Goal: Task Accomplishment & Management: Complete application form

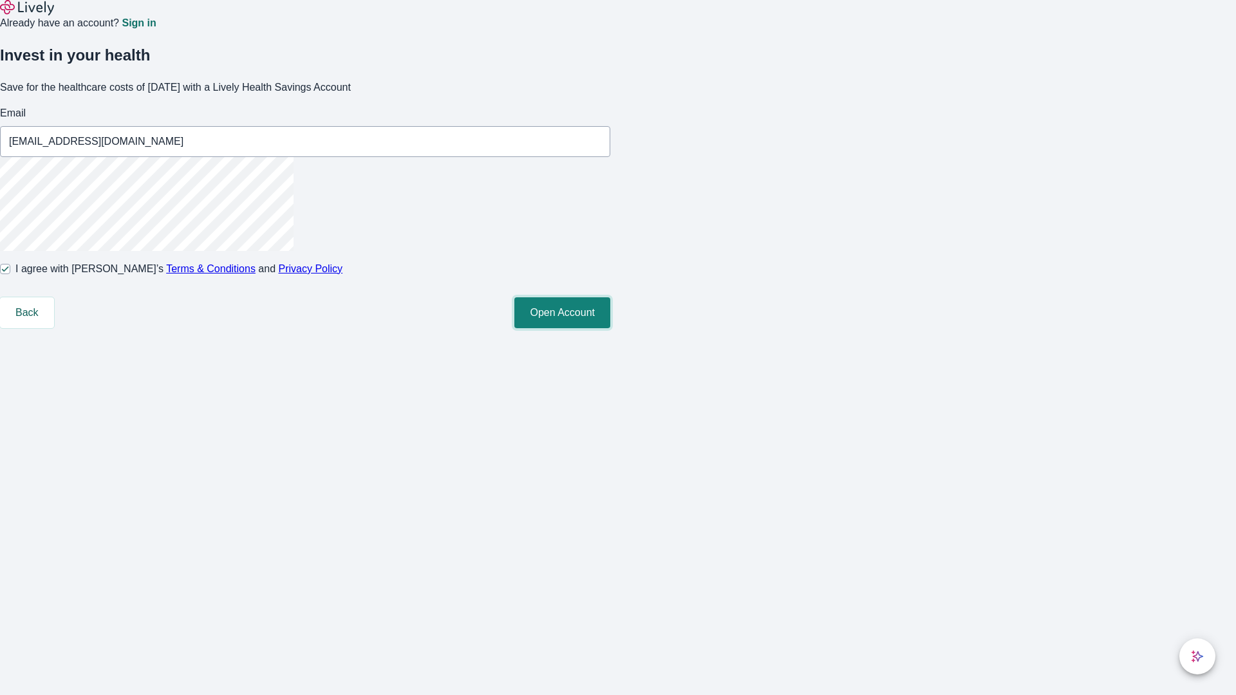
click at [610, 328] on button "Open Account" at bounding box center [562, 312] width 96 height 31
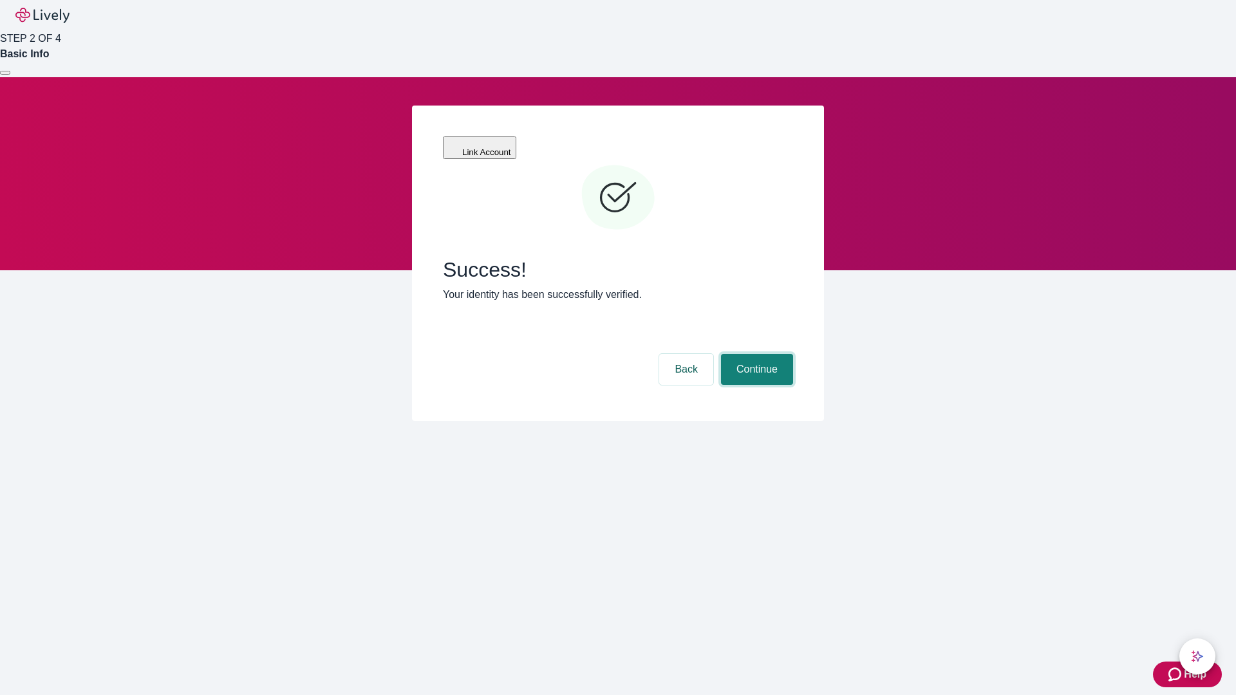
click at [755, 354] on button "Continue" at bounding box center [757, 369] width 72 height 31
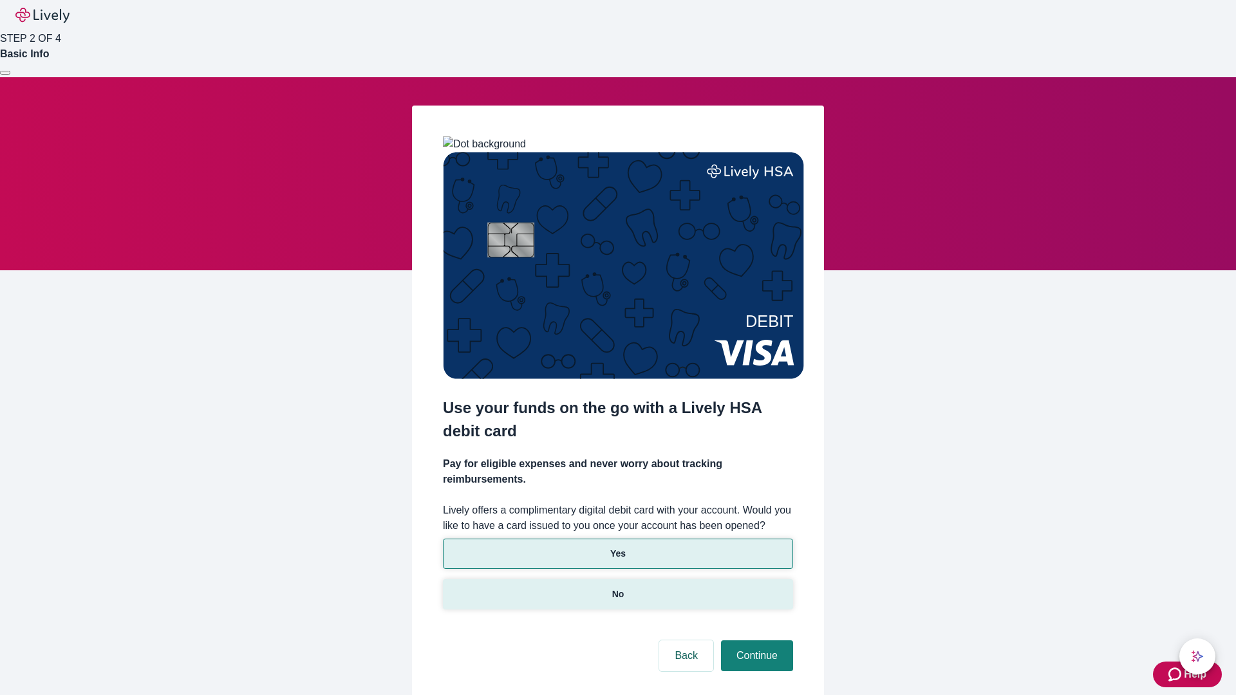
click at [617, 588] on p "No" at bounding box center [618, 595] width 12 height 14
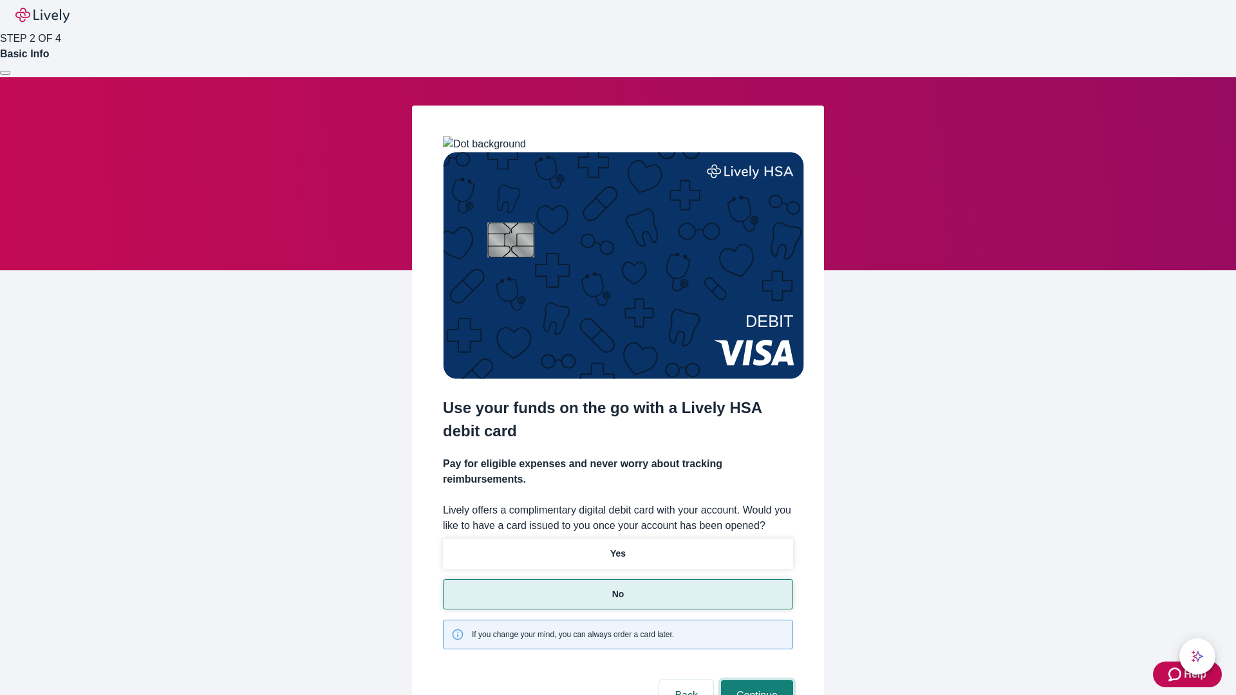
click at [755, 680] on button "Continue" at bounding box center [757, 695] width 72 height 31
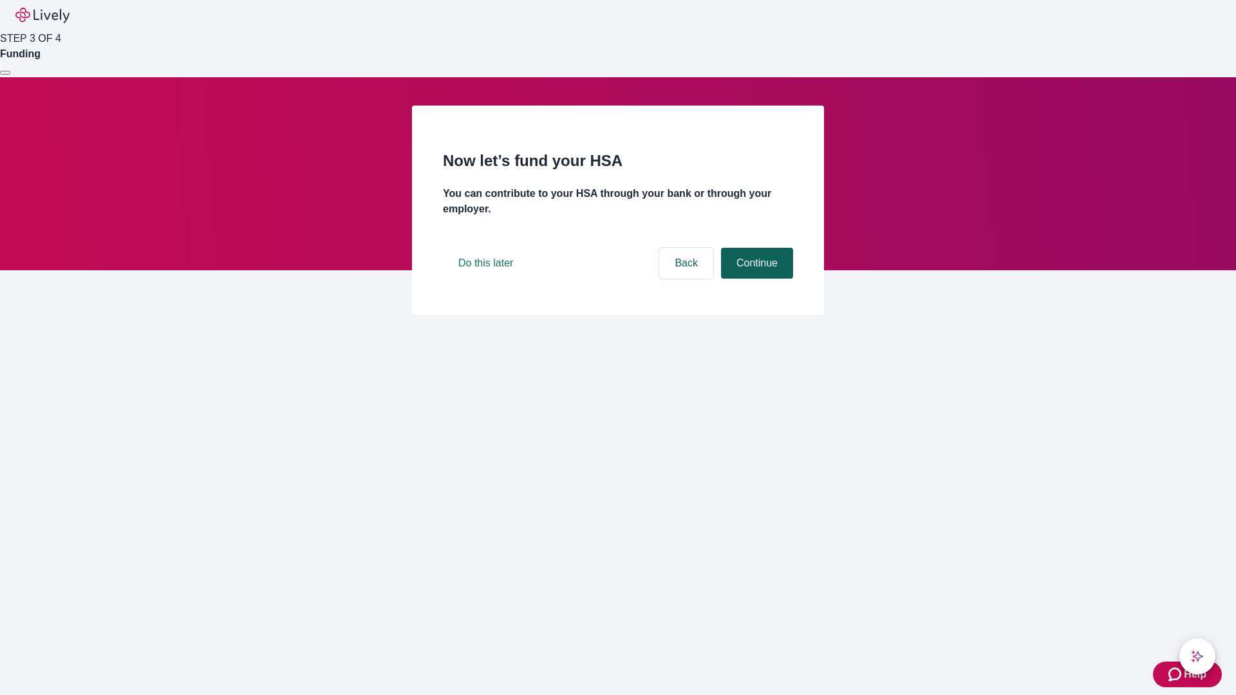
click at [755, 279] on button "Continue" at bounding box center [757, 263] width 72 height 31
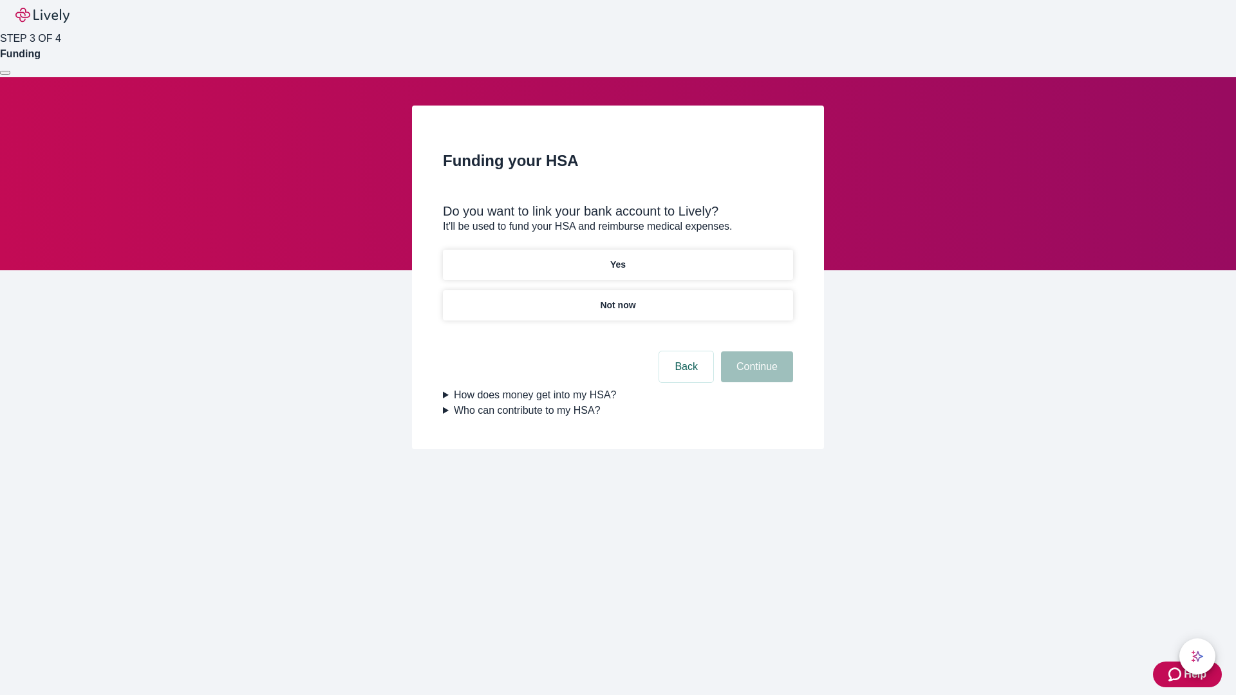
click at [617, 258] on p "Yes" at bounding box center [617, 265] width 15 height 14
click at [755, 351] on button "Continue" at bounding box center [757, 366] width 72 height 31
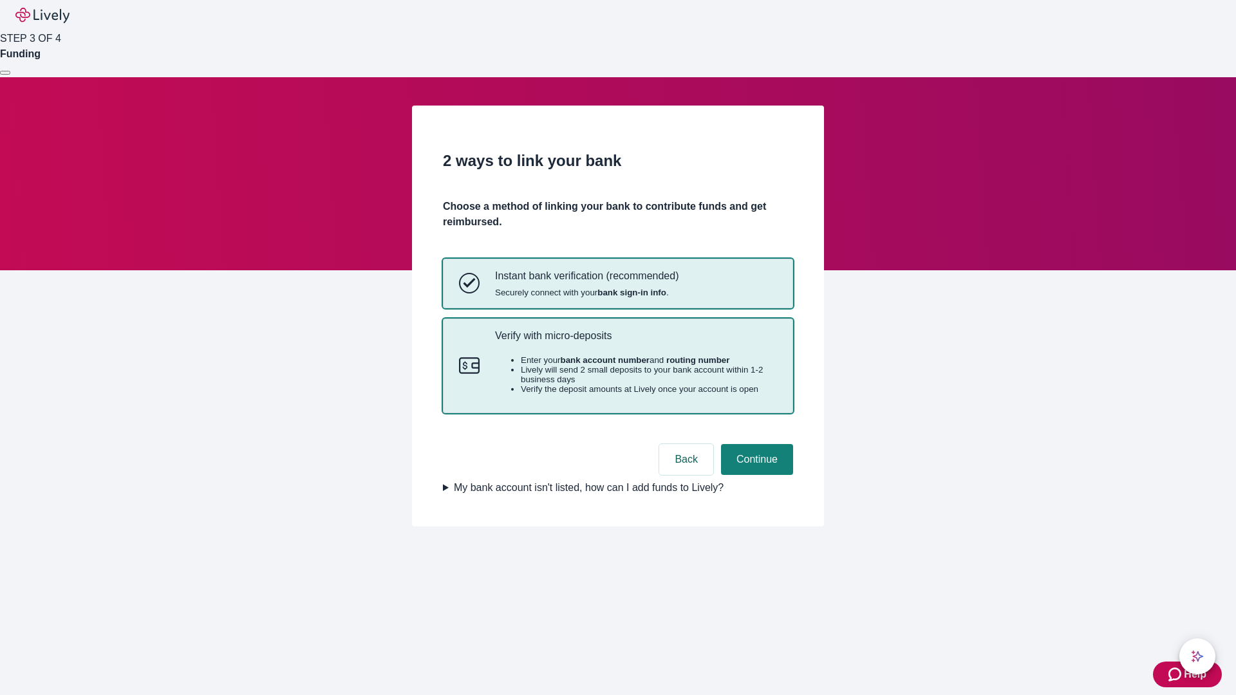
click at [635, 342] on p "Verify with micro-deposits" at bounding box center [636, 336] width 282 height 12
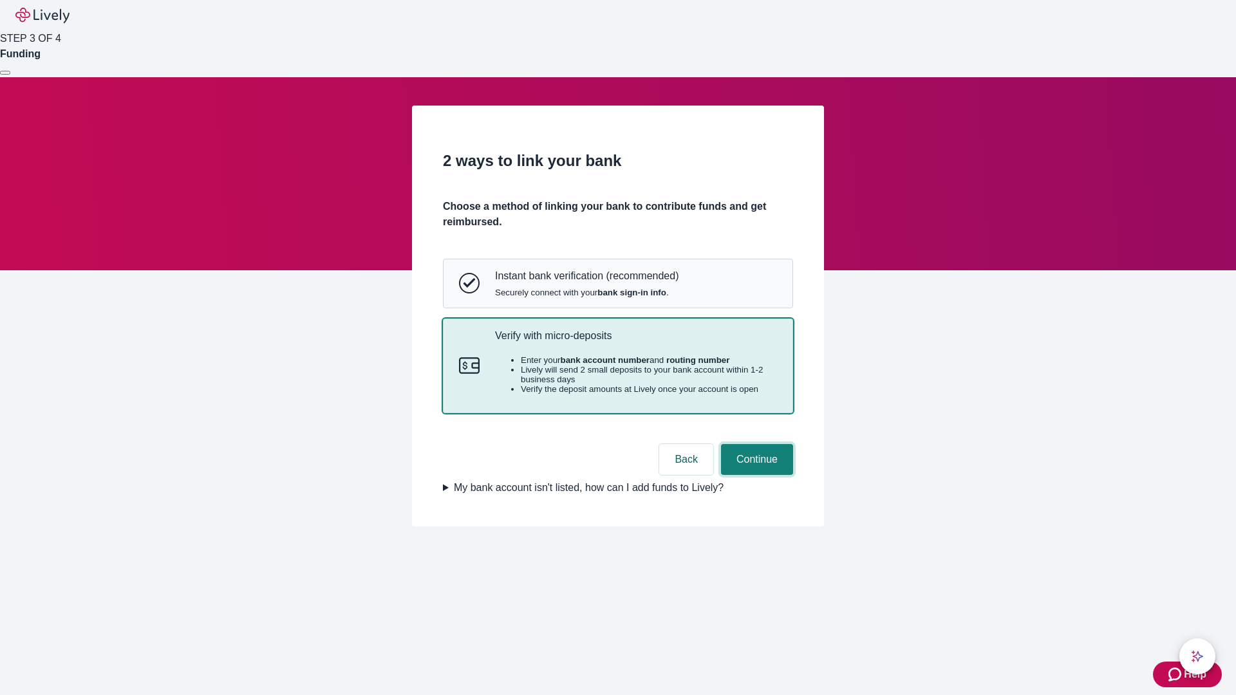
click at [755, 475] on button "Continue" at bounding box center [757, 459] width 72 height 31
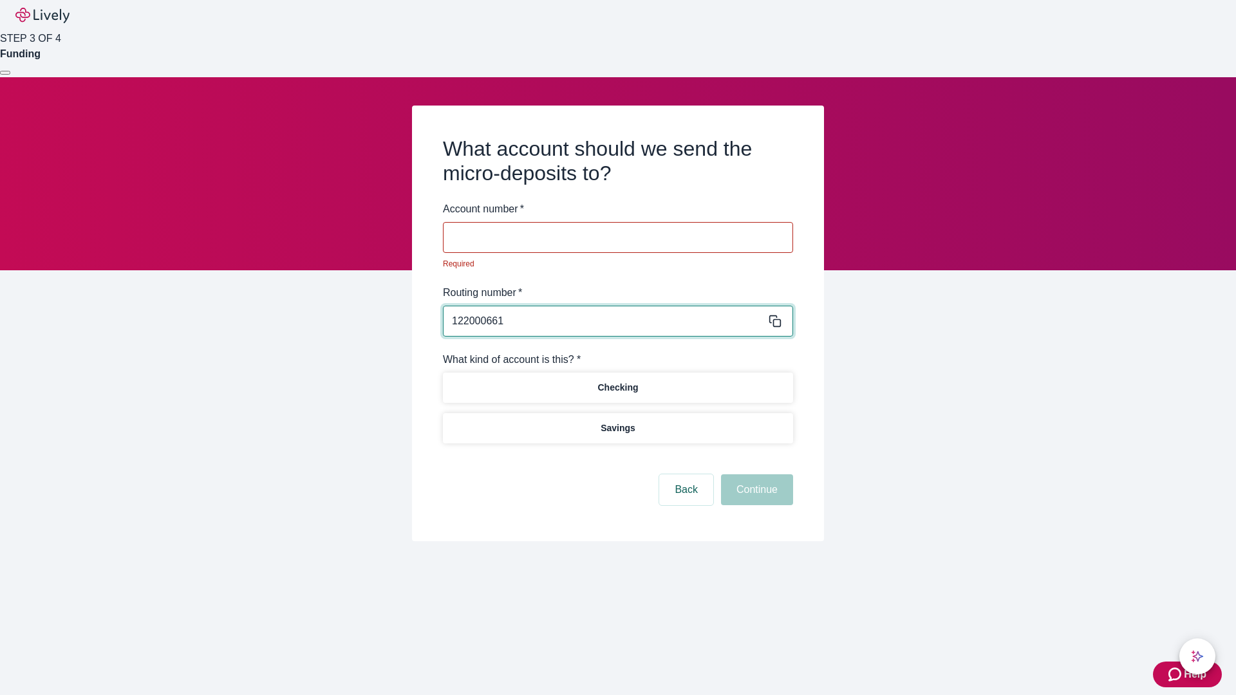
type input "122000661"
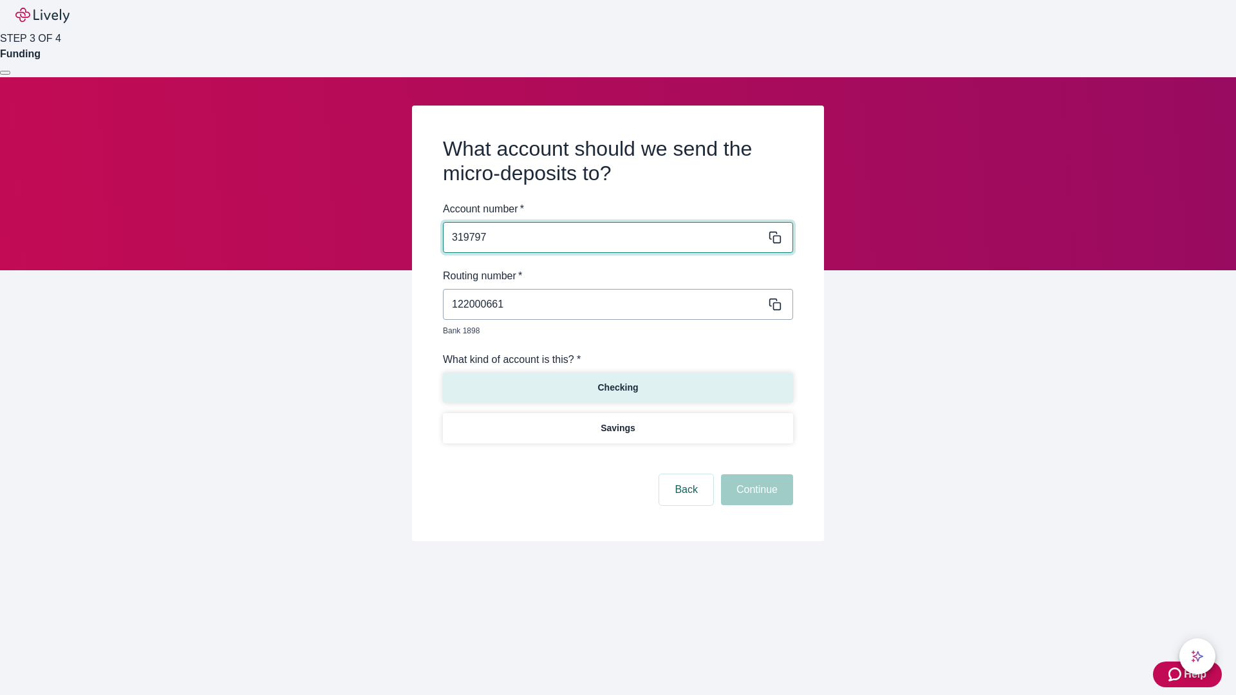
type input "319797"
click at [617, 381] on p "Checking" at bounding box center [617, 388] width 41 height 14
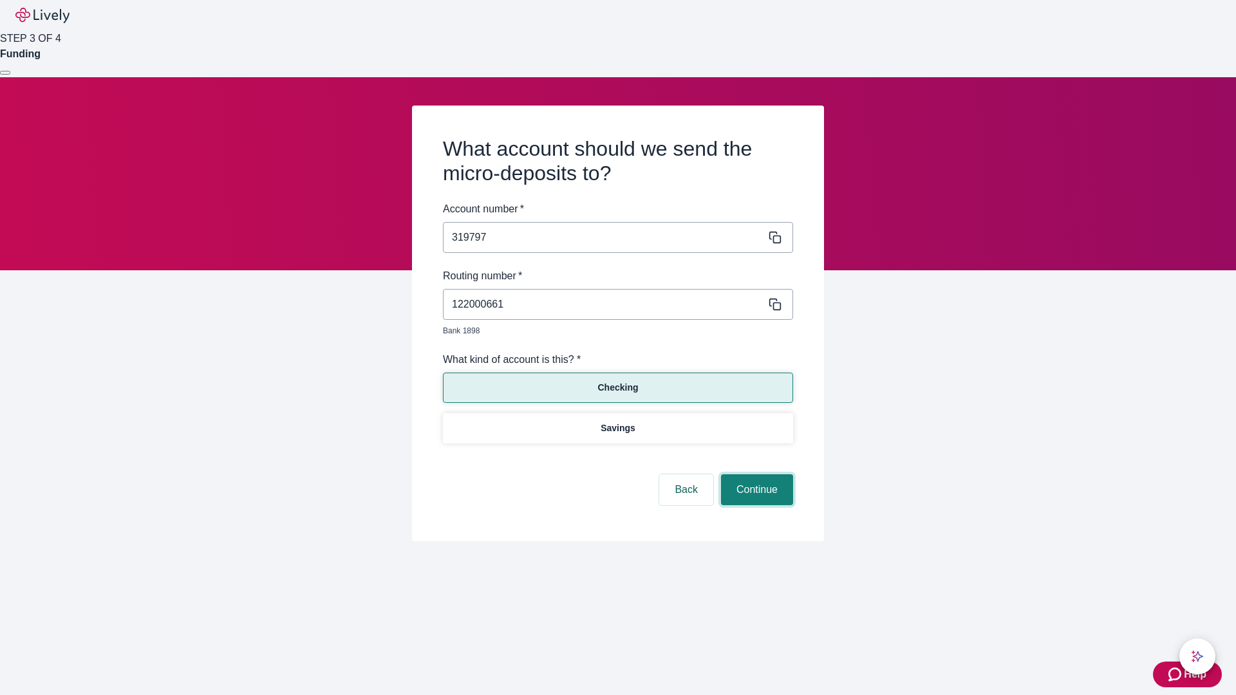
click at [755, 475] on button "Continue" at bounding box center [757, 489] width 72 height 31
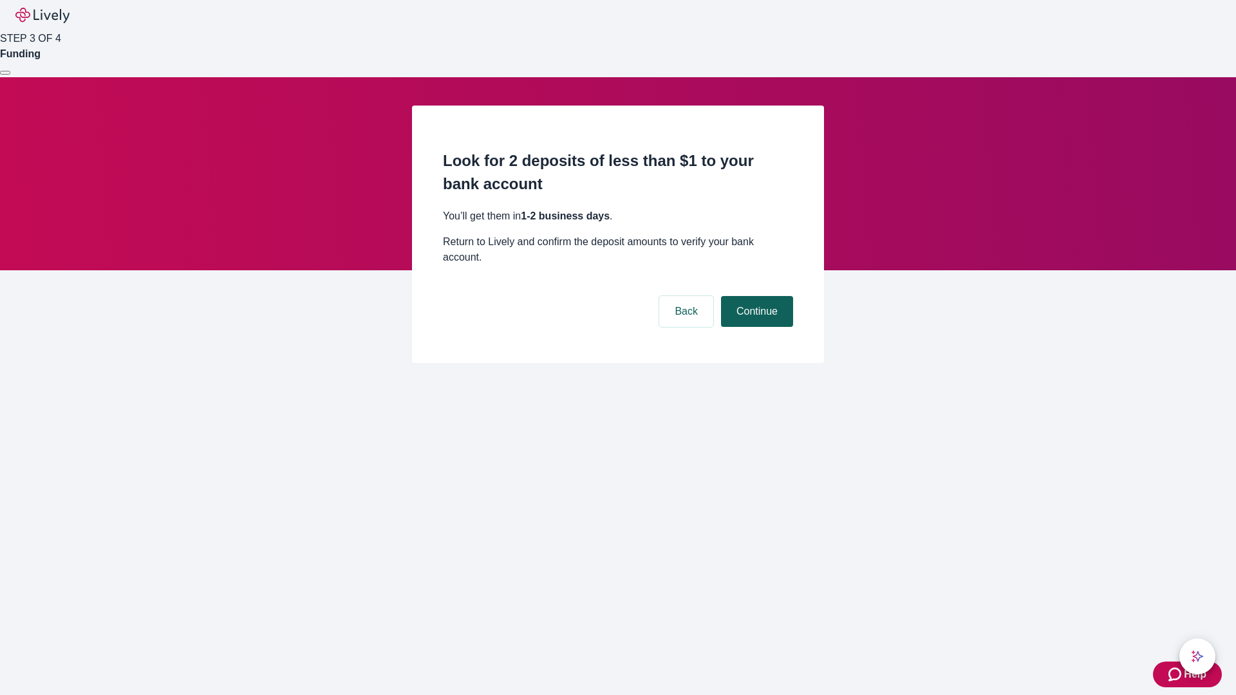
click at [755, 296] on button "Continue" at bounding box center [757, 311] width 72 height 31
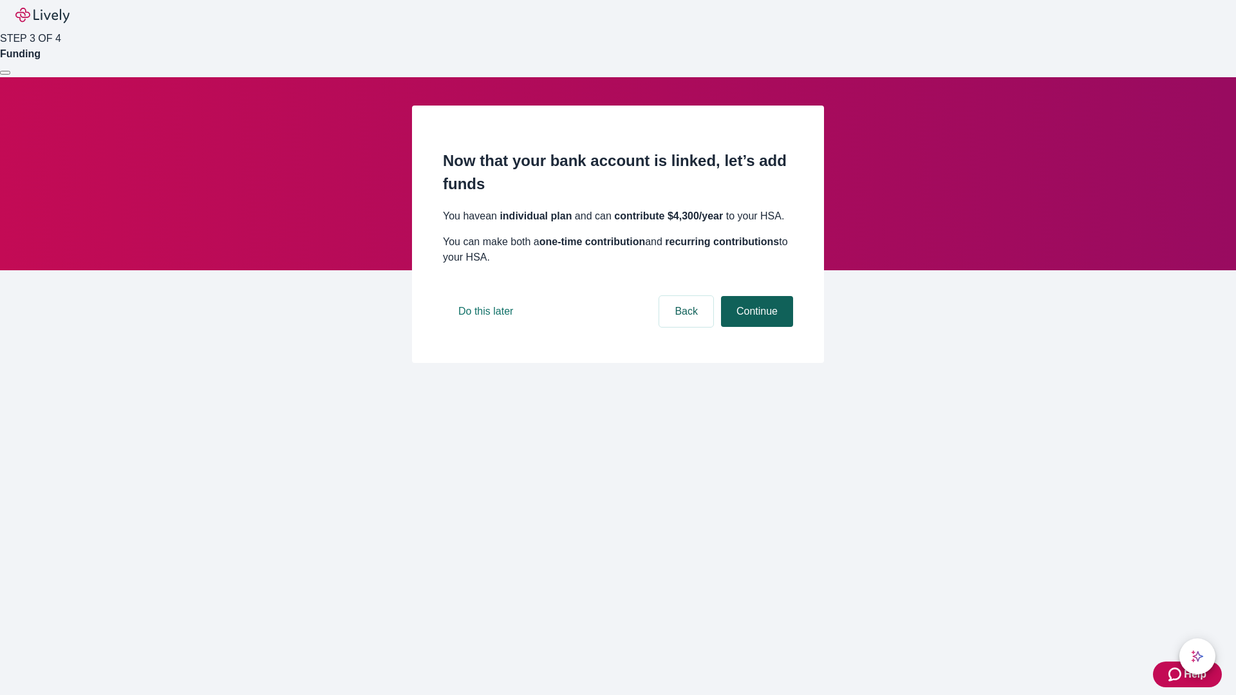
click at [755, 327] on button "Continue" at bounding box center [757, 311] width 72 height 31
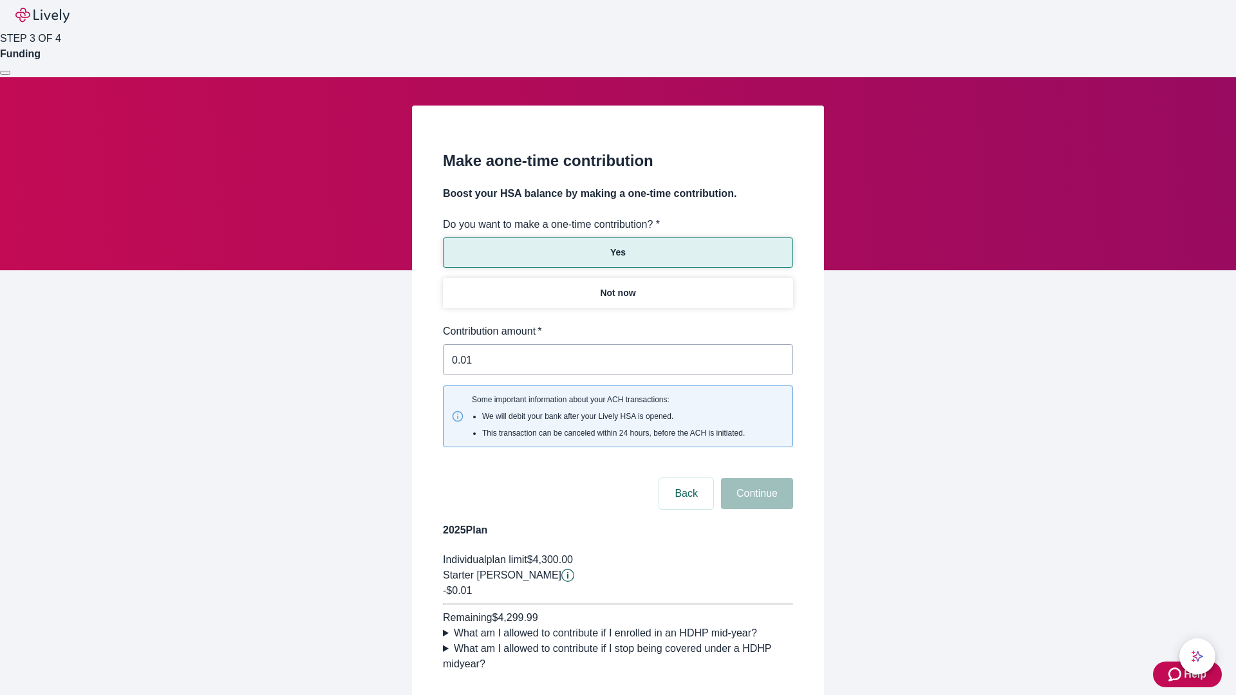
type input "0.01"
click at [755, 478] on button "Continue" at bounding box center [757, 493] width 72 height 31
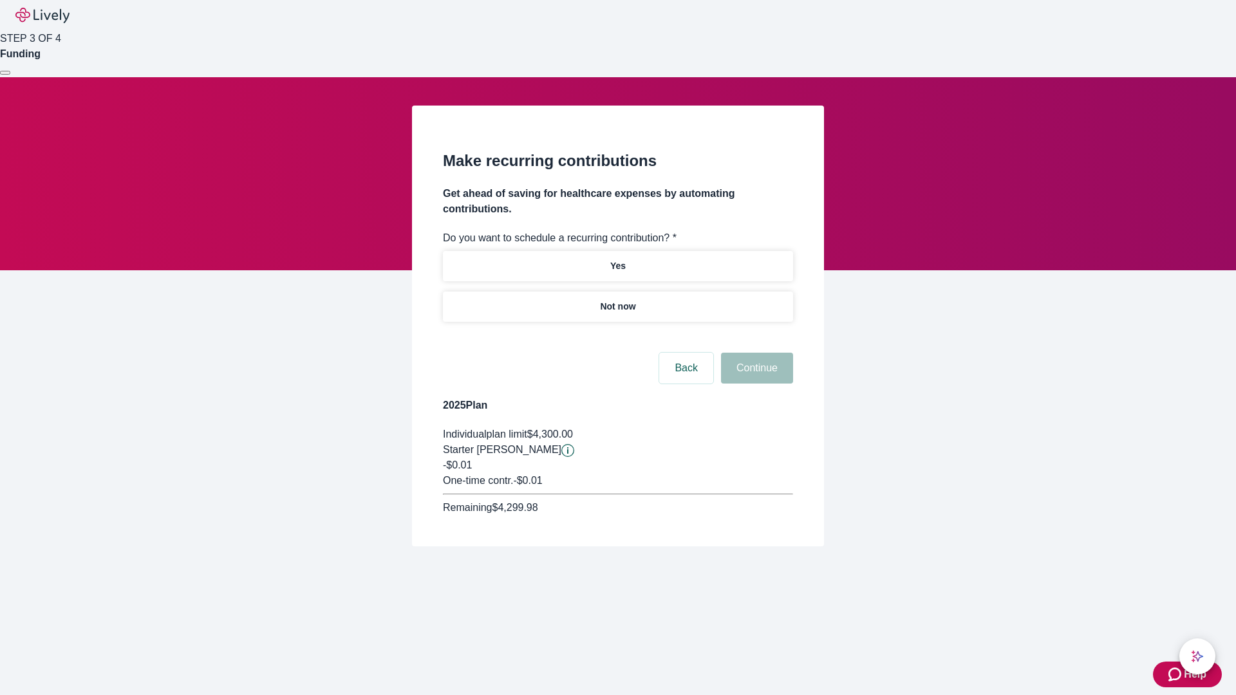
click at [617, 300] on p "Not now" at bounding box center [617, 307] width 35 height 14
click at [755, 353] on button "Continue" at bounding box center [757, 368] width 72 height 31
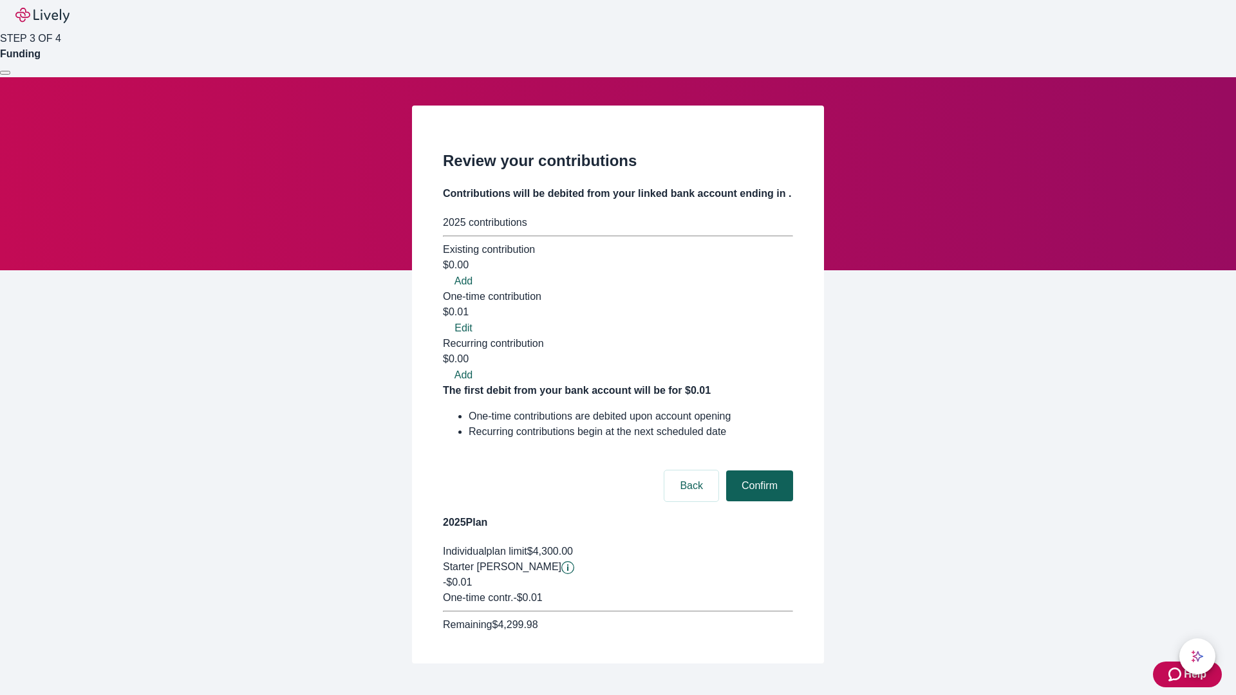
click at [758, 471] on button "Confirm" at bounding box center [759, 486] width 67 height 31
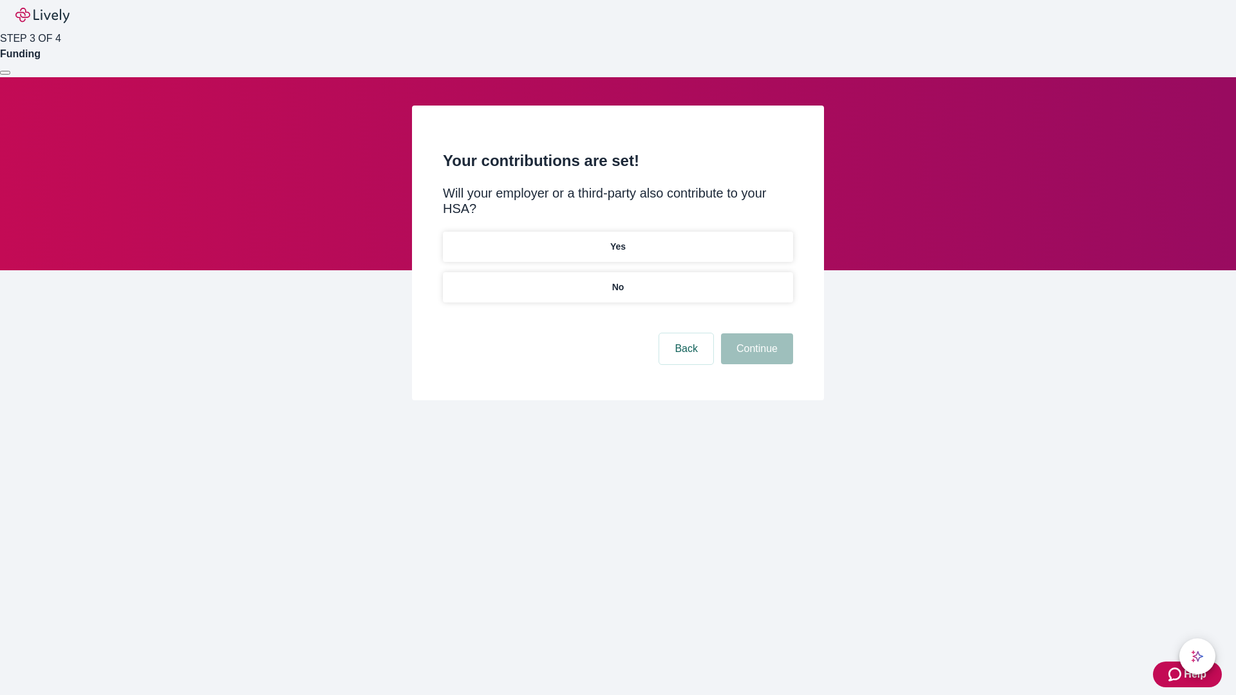
click at [617, 281] on p "No" at bounding box center [618, 288] width 12 height 14
click at [755, 333] on button "Continue" at bounding box center [757, 348] width 72 height 31
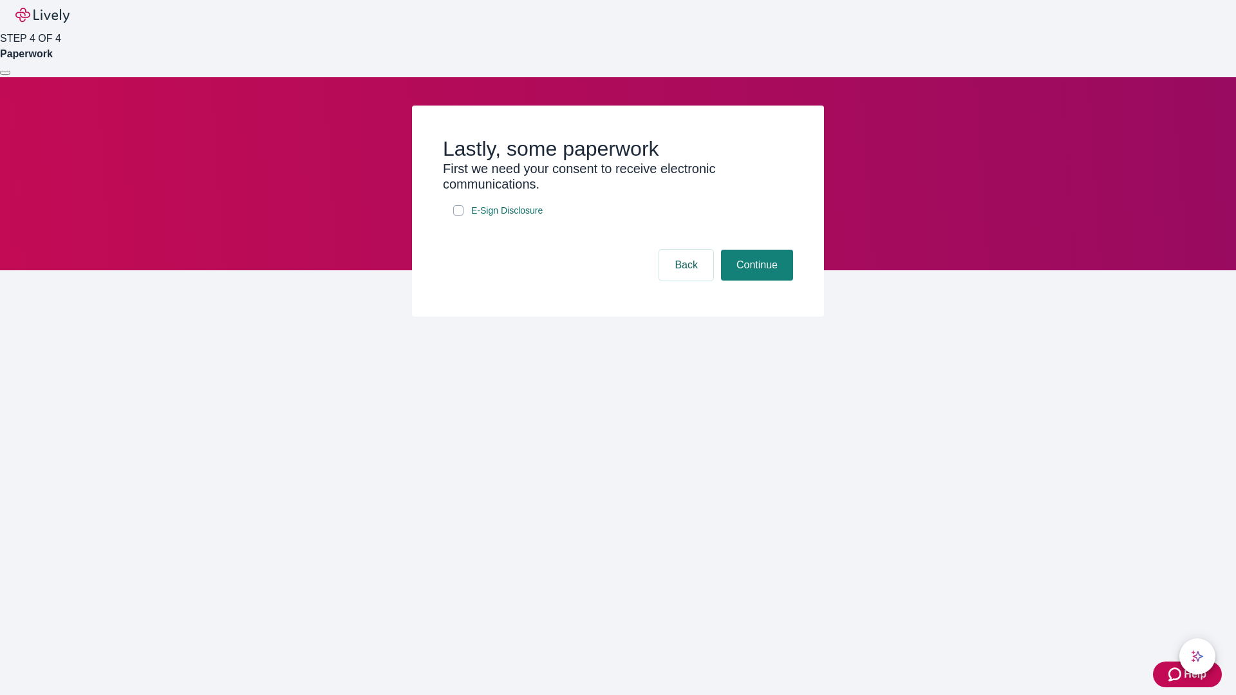
click at [458, 216] on input "E-Sign Disclosure" at bounding box center [458, 210] width 10 height 10
checkbox input "true"
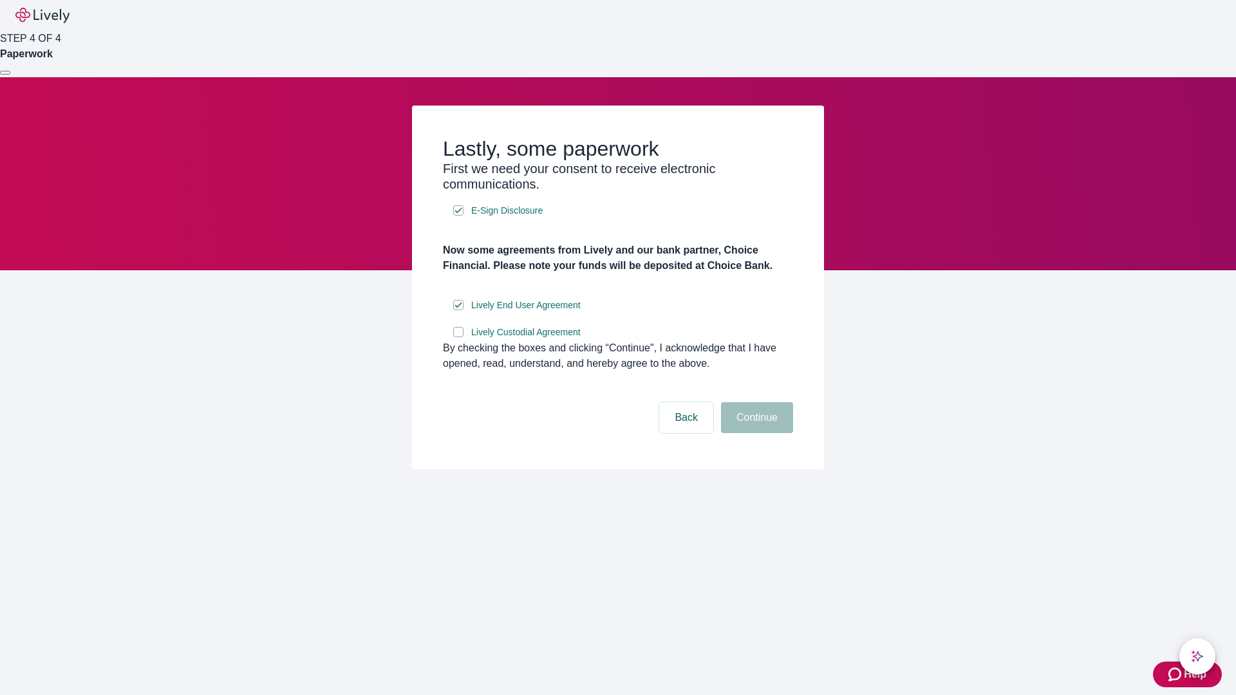
click at [458, 337] on input "Lively Custodial Agreement" at bounding box center [458, 332] width 10 height 10
checkbox input "true"
click at [755, 433] on button "Continue" at bounding box center [757, 417] width 72 height 31
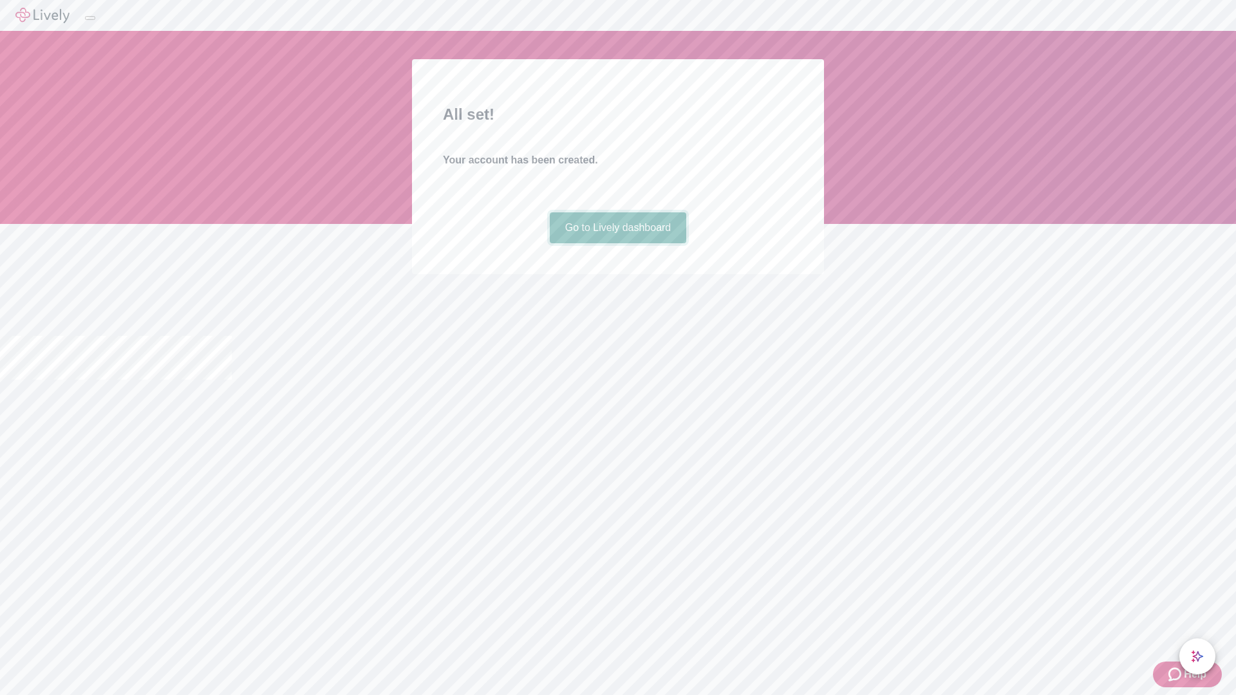
click at [617, 243] on link "Go to Lively dashboard" at bounding box center [618, 227] width 137 height 31
